Goal: Task Accomplishment & Management: Understand process/instructions

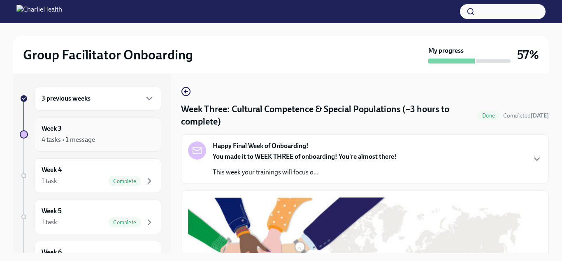
scroll to position [15, 0]
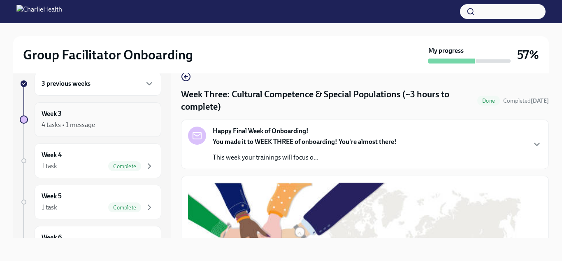
click at [112, 117] on div "Week 3 4 tasks • 1 message" at bounding box center [98, 119] width 113 height 21
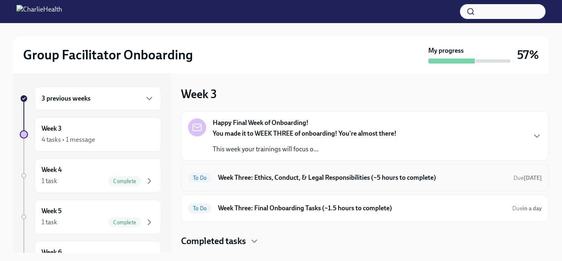
click at [233, 179] on h6 "Week Three: Ethics, Conduct, & Legal Responsibilities (~5 hours to complete)" at bounding box center [362, 177] width 289 height 9
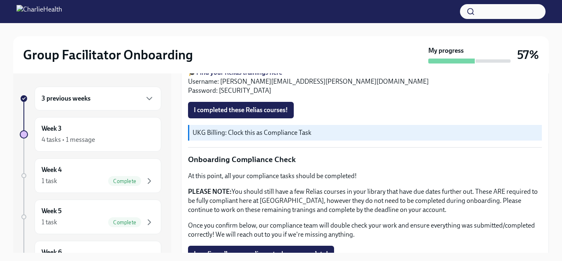
scroll to position [480, 0]
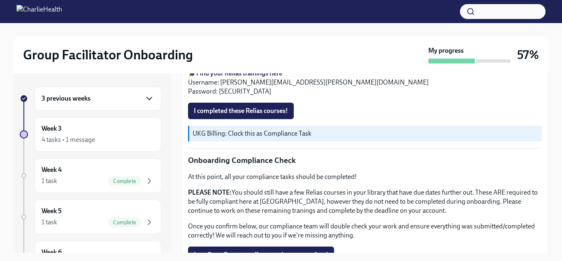
click at [153, 96] on icon "button" at bounding box center [149, 98] width 10 height 10
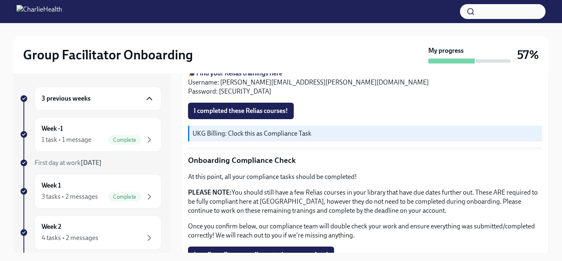
click at [153, 96] on icon "button" at bounding box center [149, 98] width 10 height 10
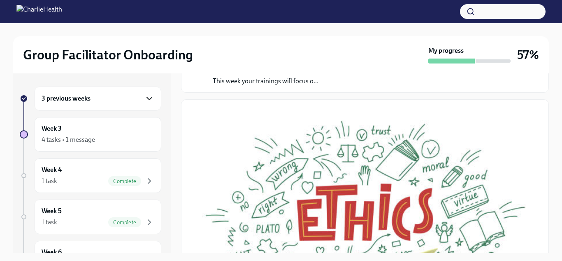
scroll to position [0, 0]
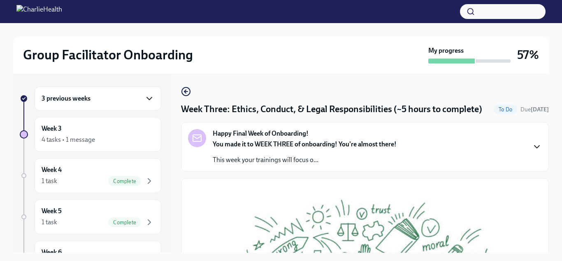
click at [539, 147] on icon "button" at bounding box center [537, 147] width 10 height 10
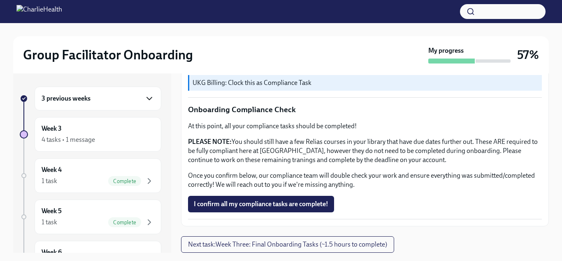
scroll to position [848, 0]
click at [295, 42] on div "Group Facilitator Onboarding My progress 57%" at bounding box center [281, 54] width 536 height 37
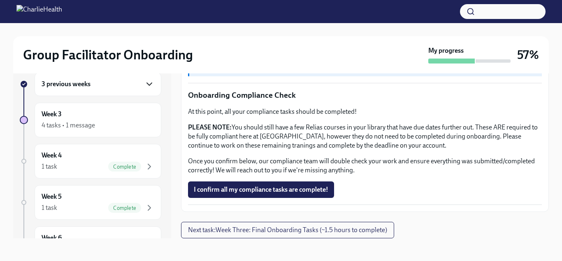
scroll to position [0, 0]
